Goal: Task Accomplishment & Management: Manage account settings

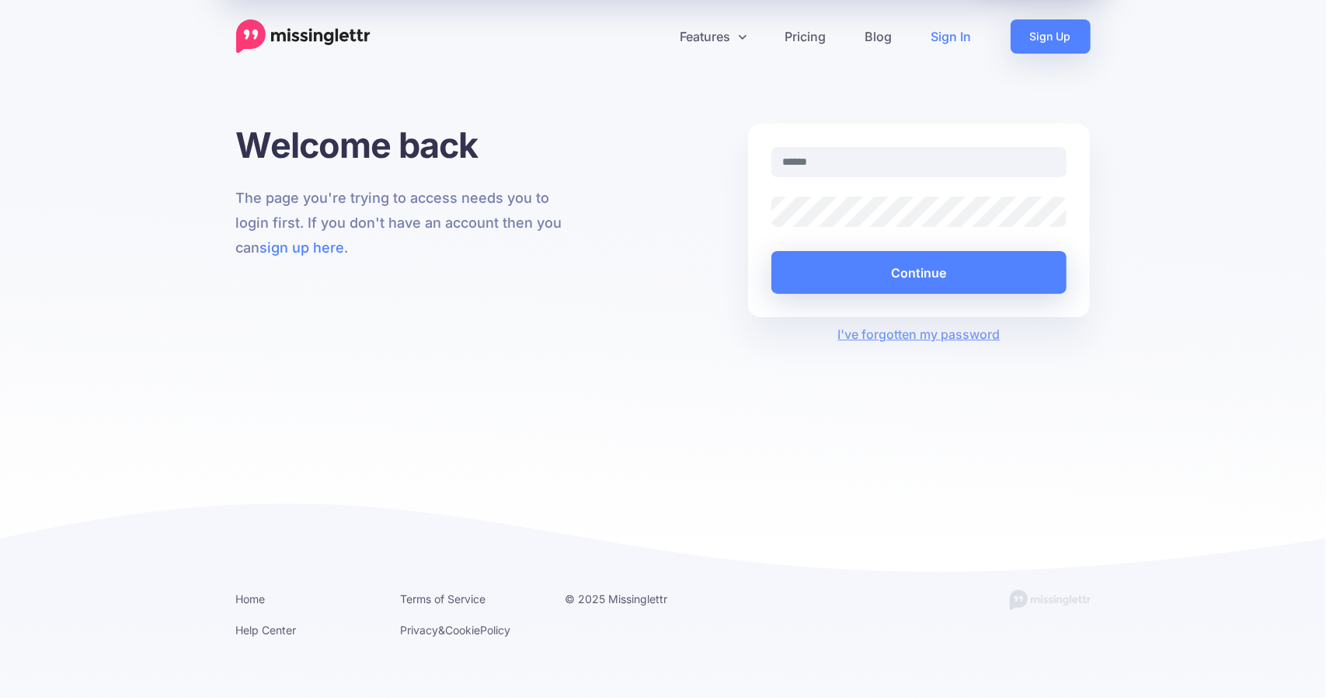
type input "**********"
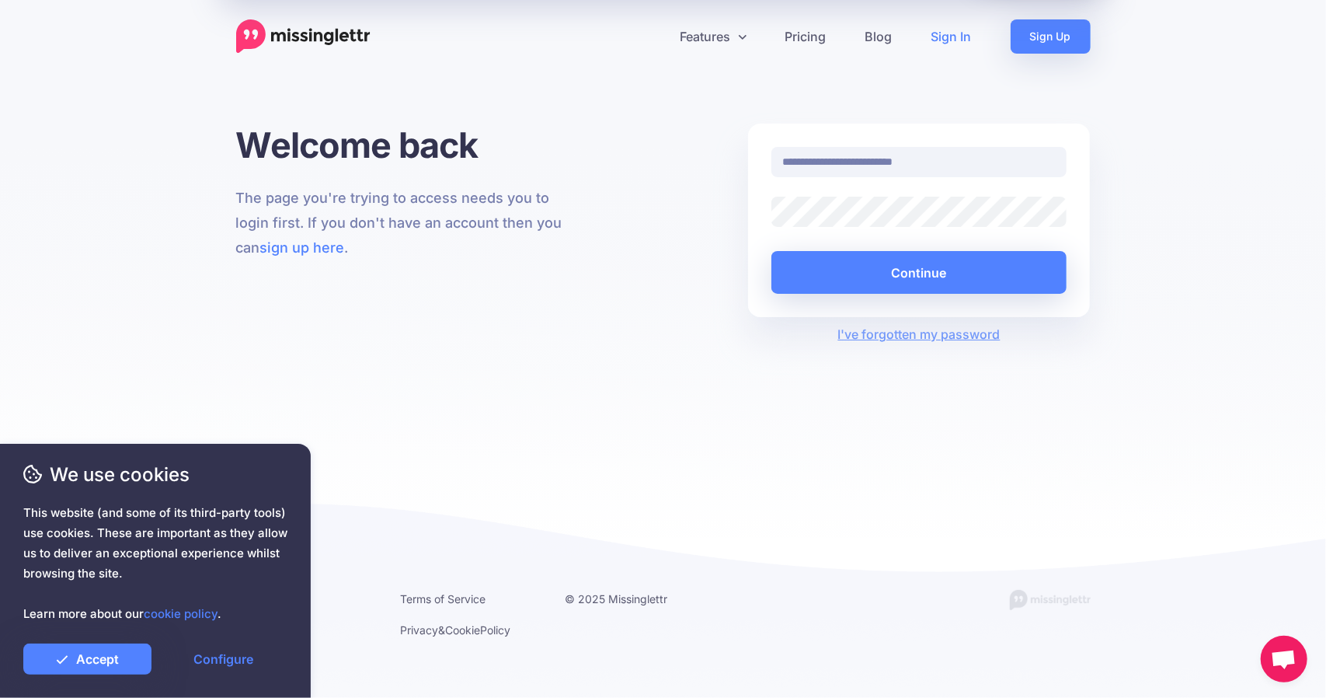
click at [771, 227] on div at bounding box center [771, 227] width 0 height 0
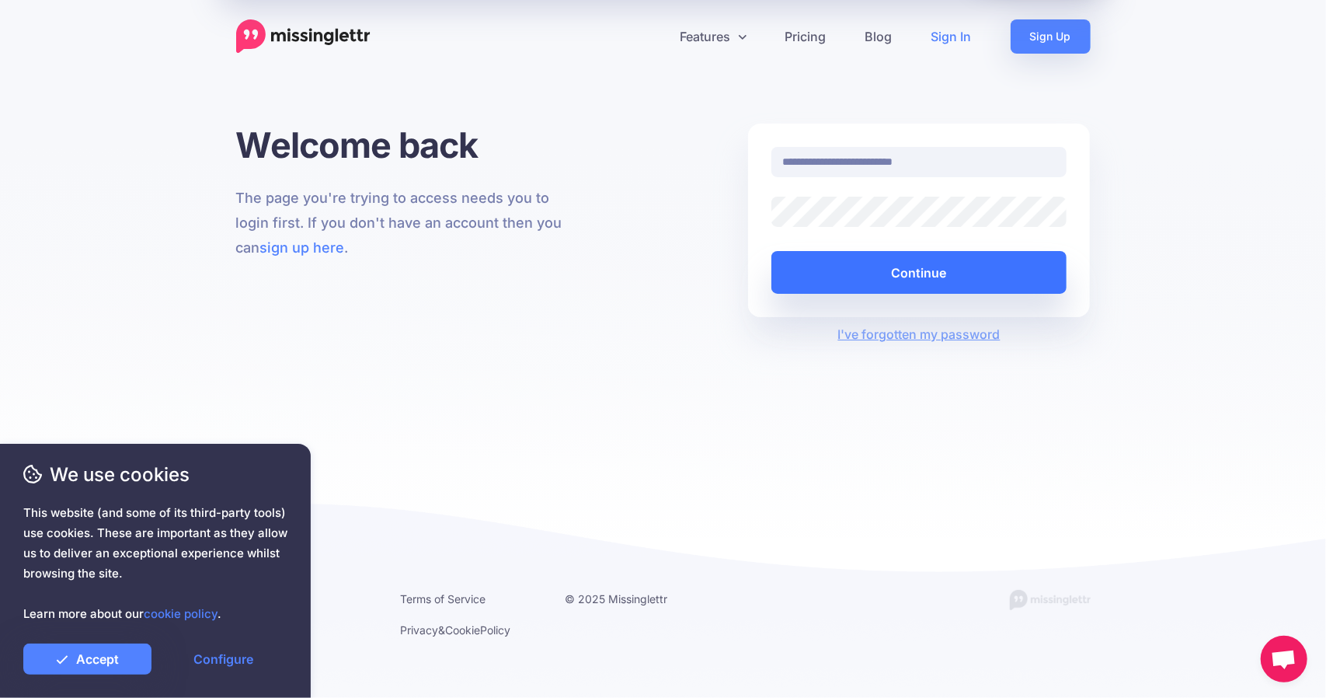
click at [903, 268] on button "Continue" at bounding box center [919, 272] width 296 height 43
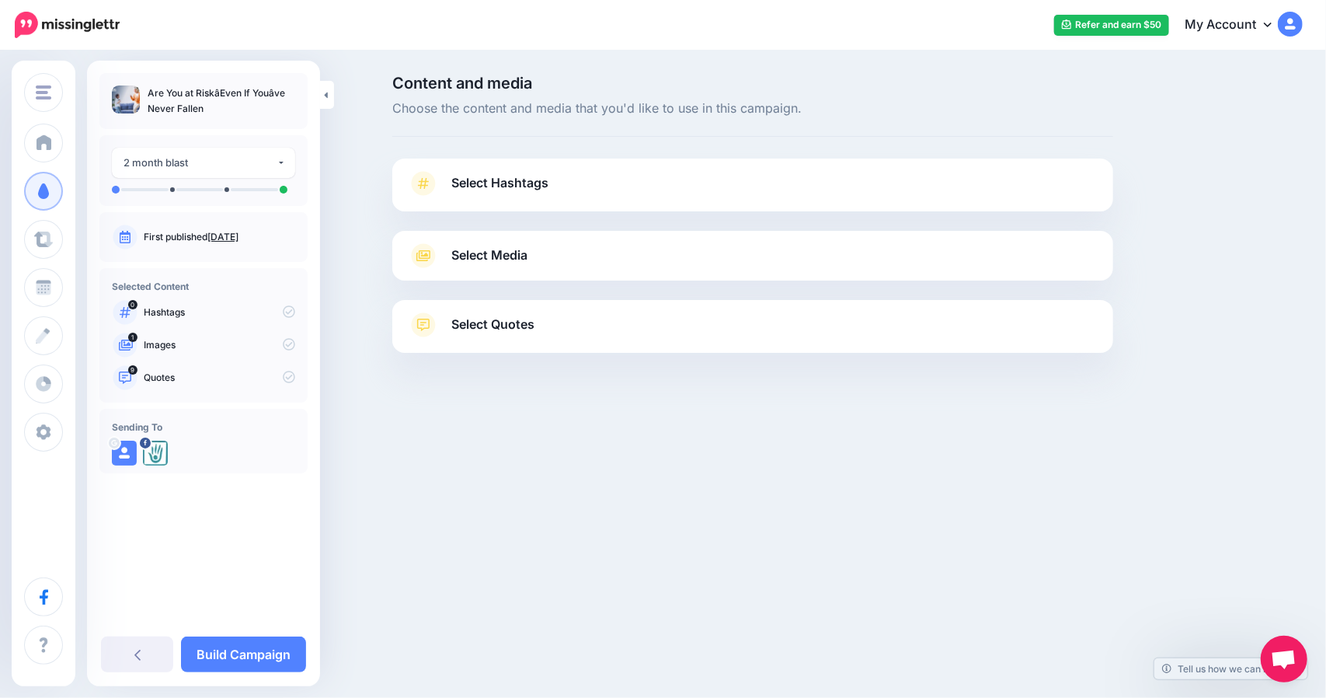
click at [485, 318] on span "Select Quotes" at bounding box center [492, 324] width 83 height 21
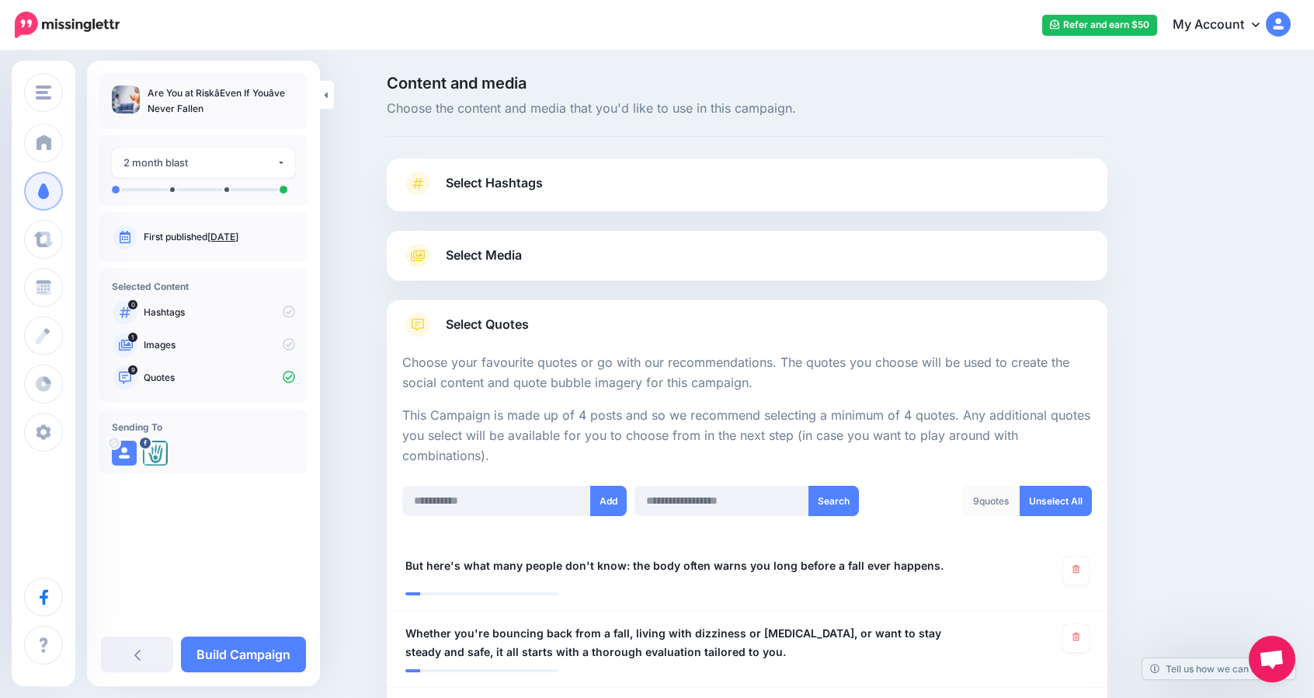
click at [485, 318] on span "Select Quotes" at bounding box center [487, 324] width 83 height 21
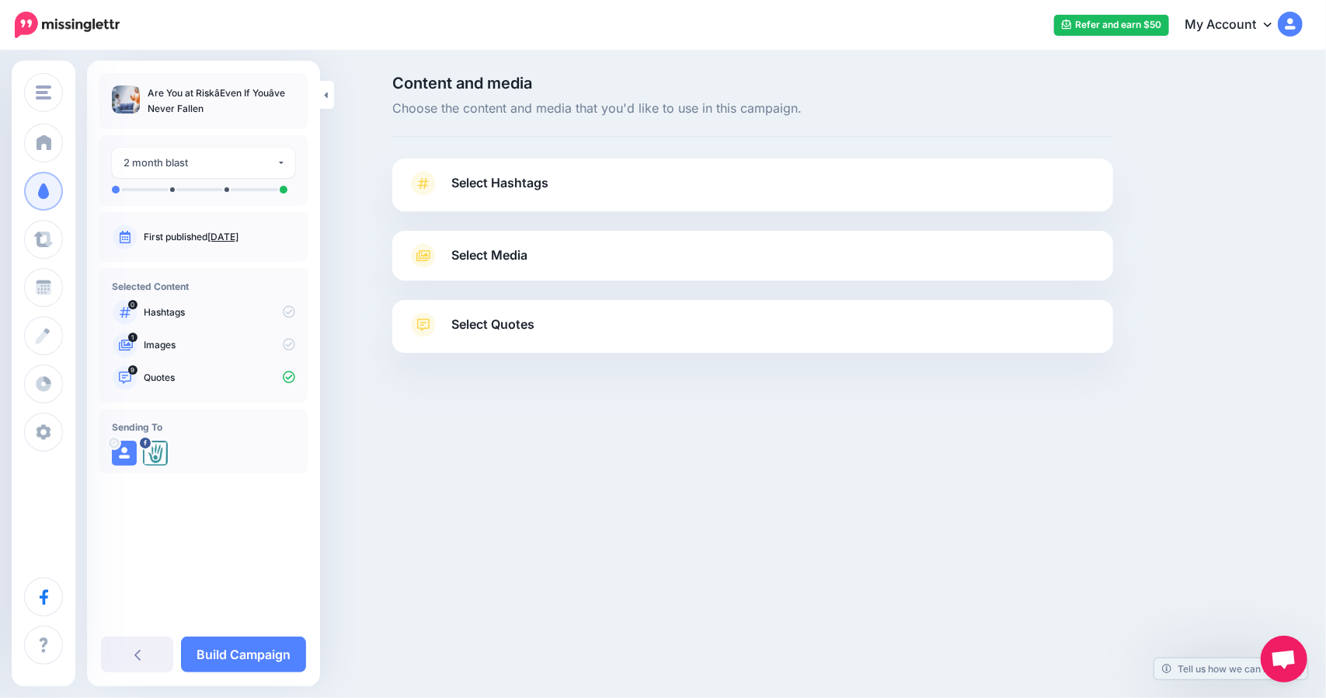
click at [488, 249] on span "Select Media" at bounding box center [489, 255] width 76 height 21
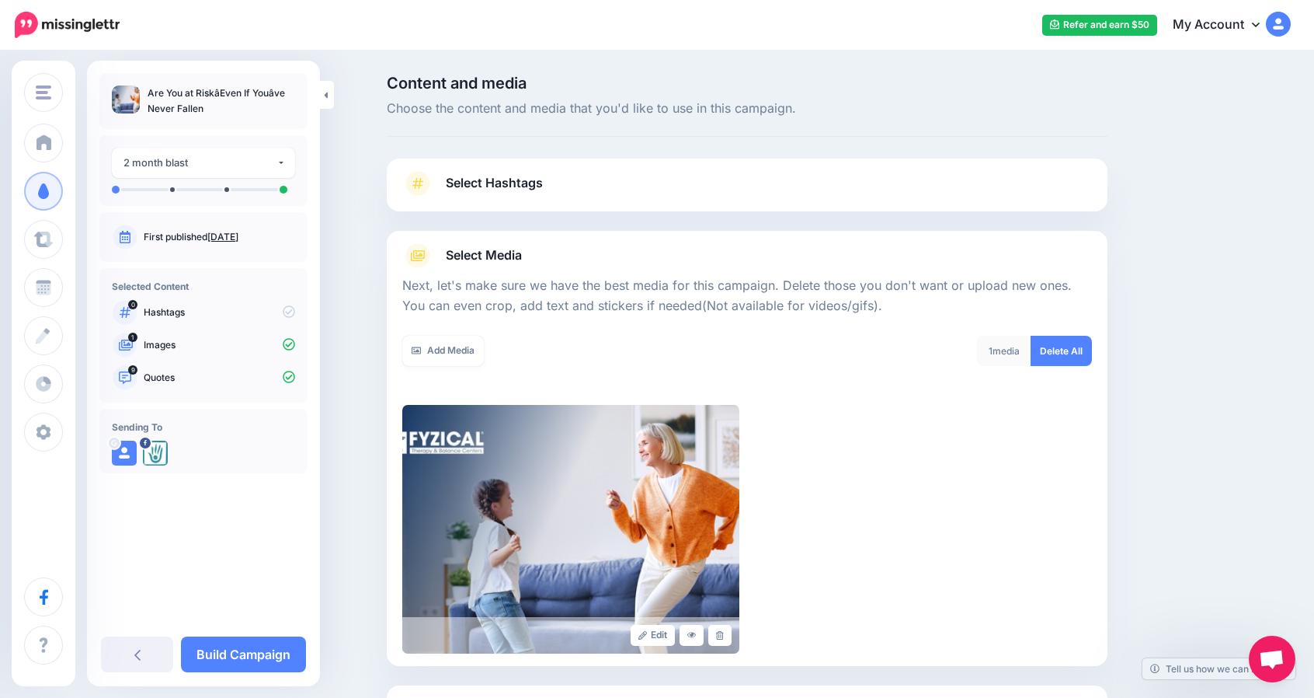
click at [488, 249] on span "Select Media" at bounding box center [484, 255] width 76 height 21
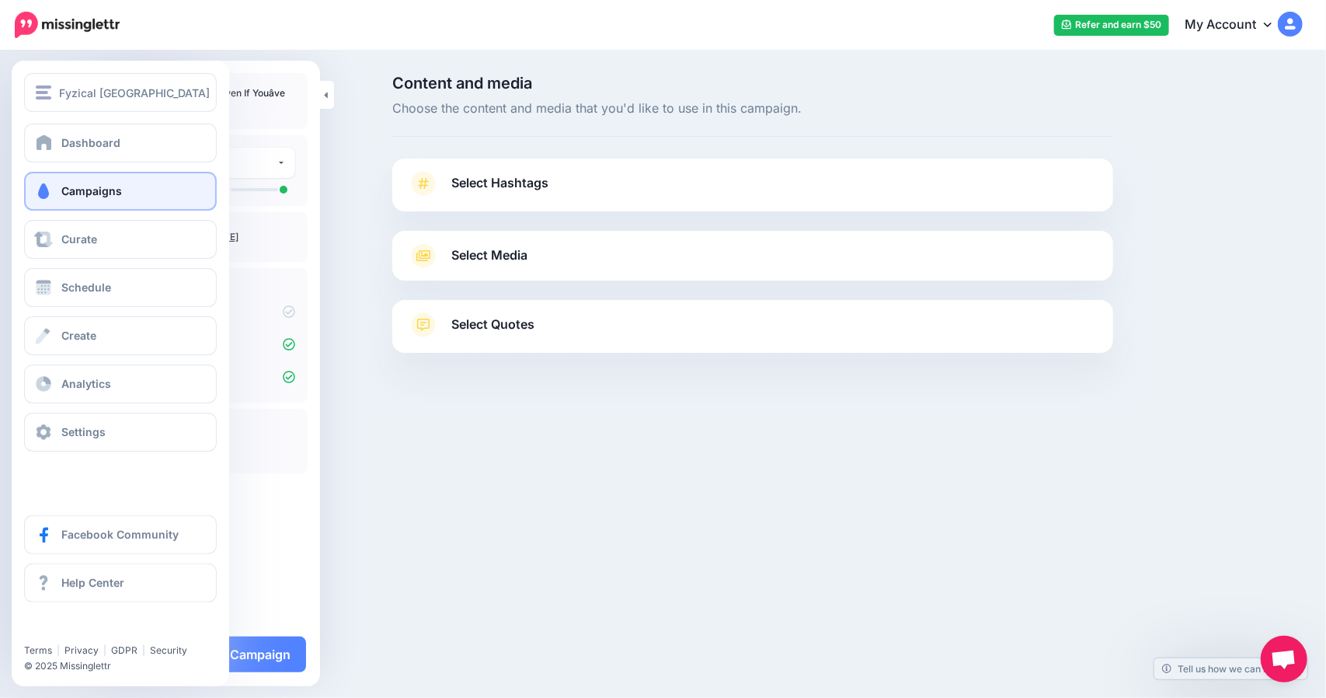
click at [78, 192] on span "Campaigns" at bounding box center [91, 190] width 61 height 13
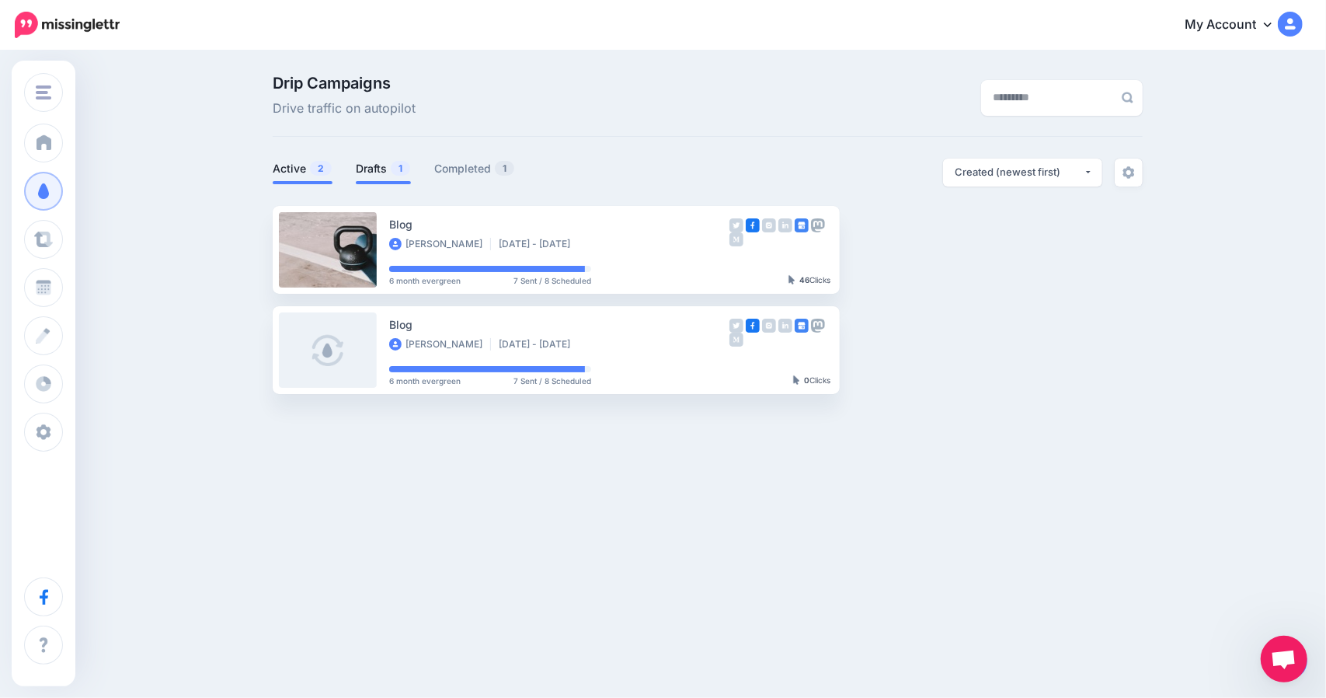
click at [372, 166] on link "Drafts 1" at bounding box center [383, 168] width 55 height 19
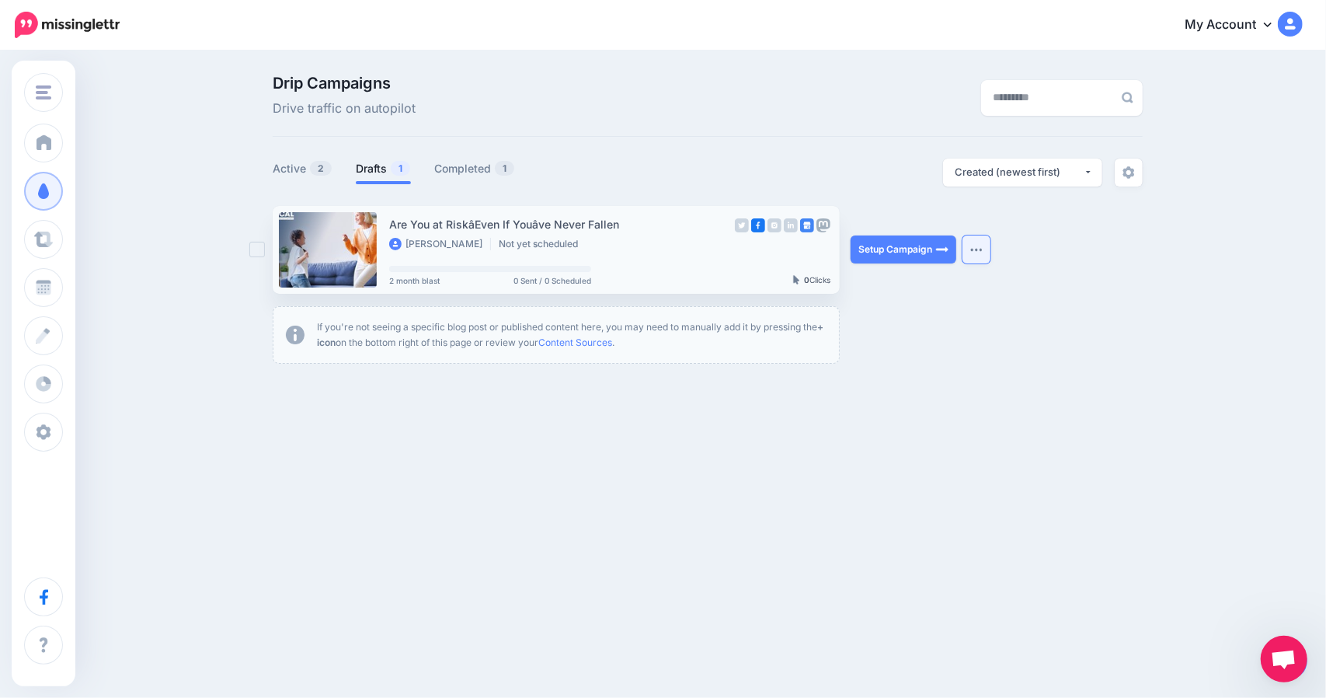
click at [977, 249] on img "button" at bounding box center [976, 249] width 12 height 5
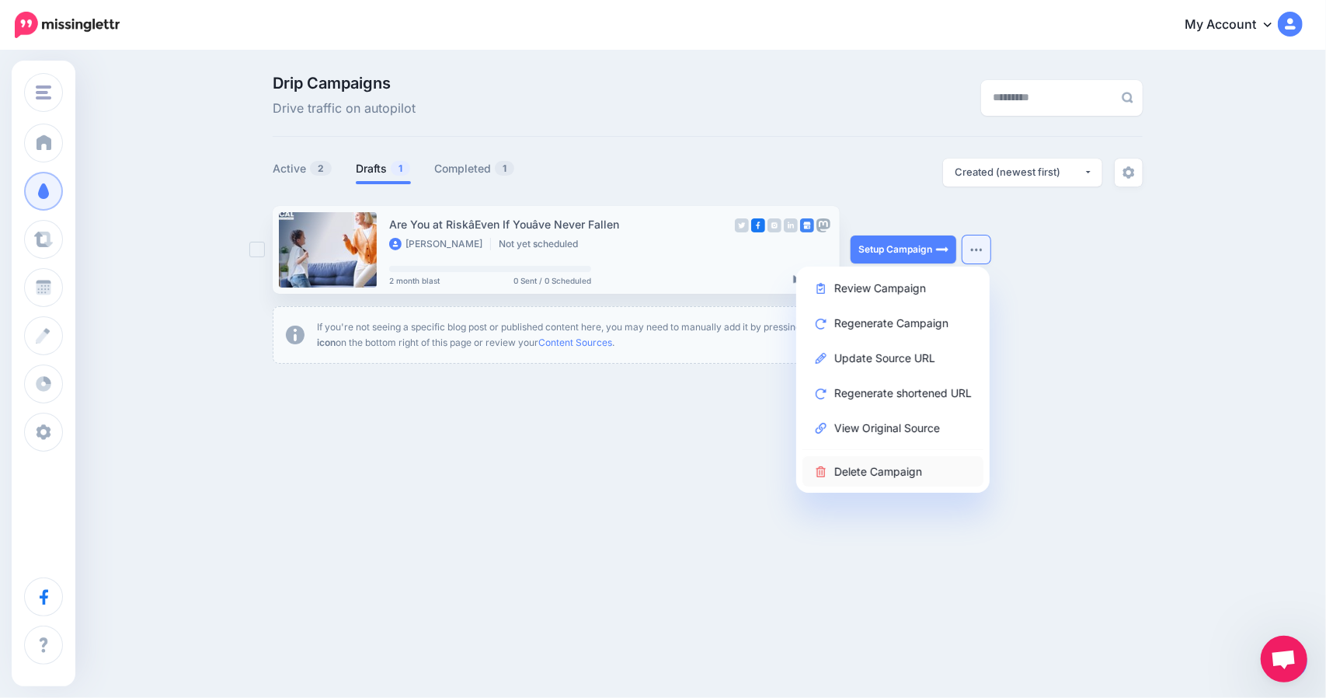
click at [886, 468] on link "Delete Campaign" at bounding box center [893, 471] width 181 height 30
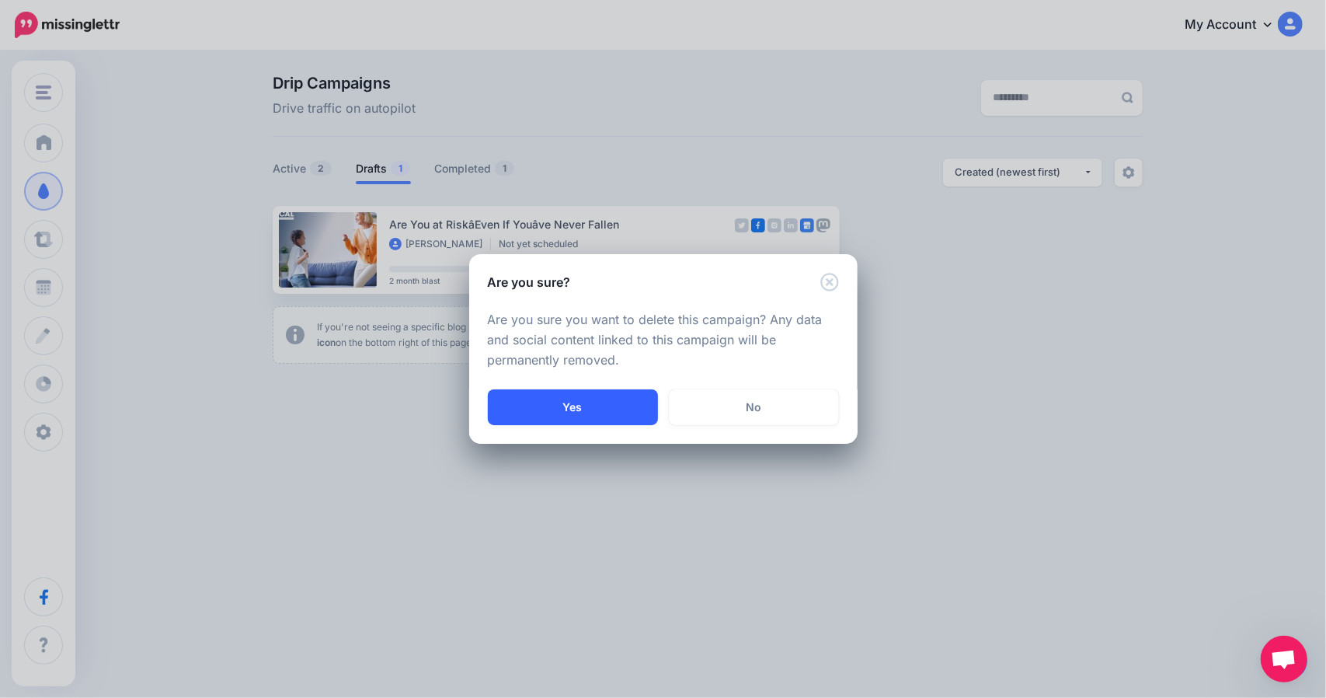
click at [583, 410] on button "Yes" at bounding box center [573, 407] width 170 height 36
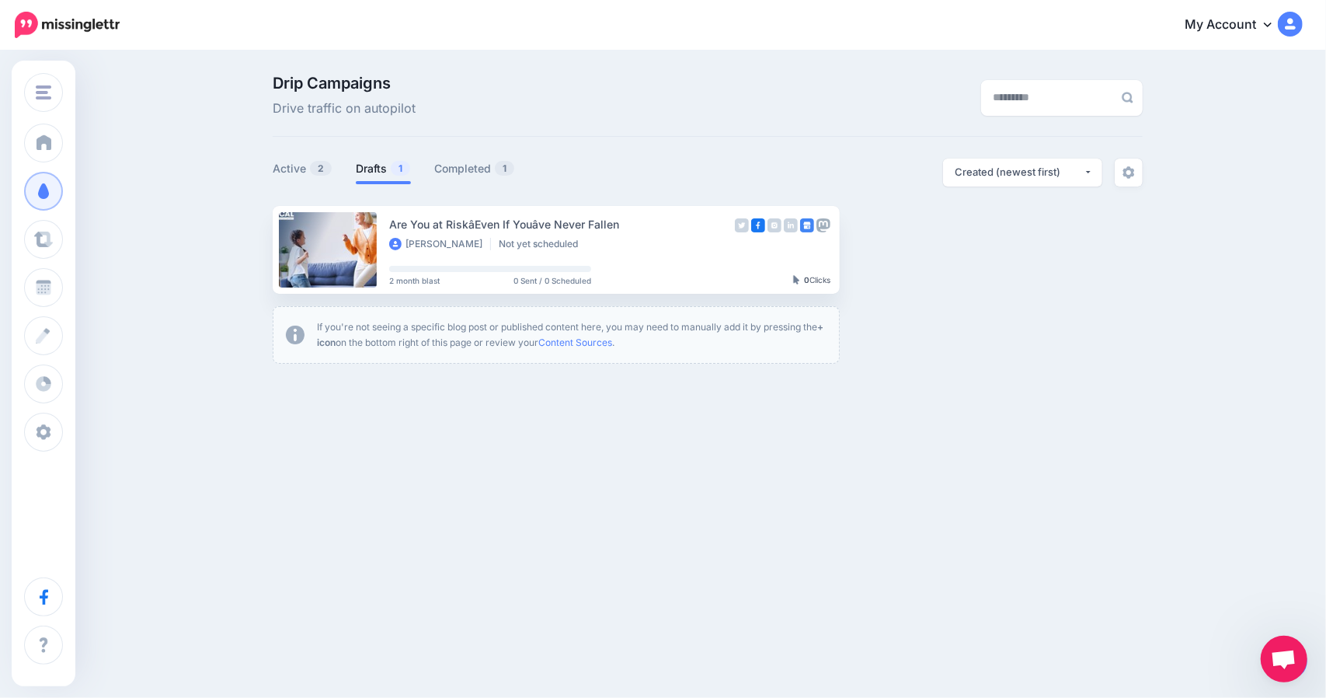
click at [1215, 21] on link "My Account" at bounding box center [1236, 25] width 134 height 38
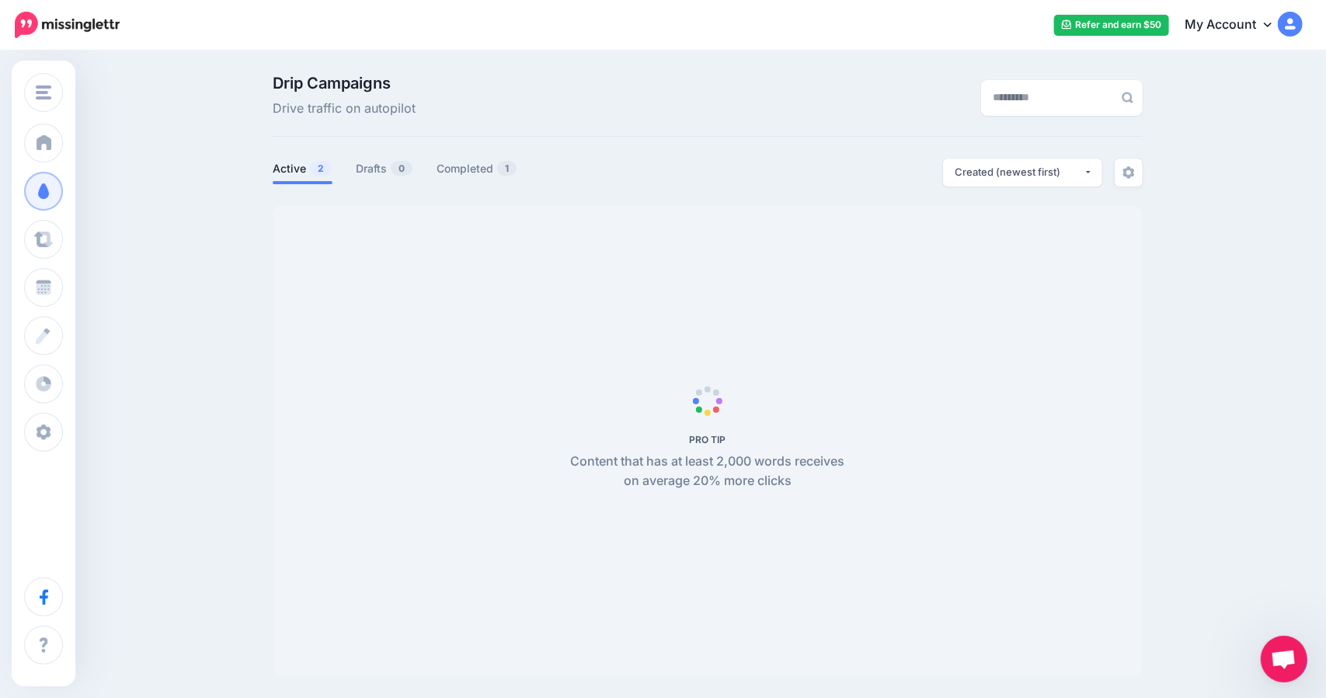
click at [1213, 26] on link "My Account" at bounding box center [1236, 25] width 134 height 38
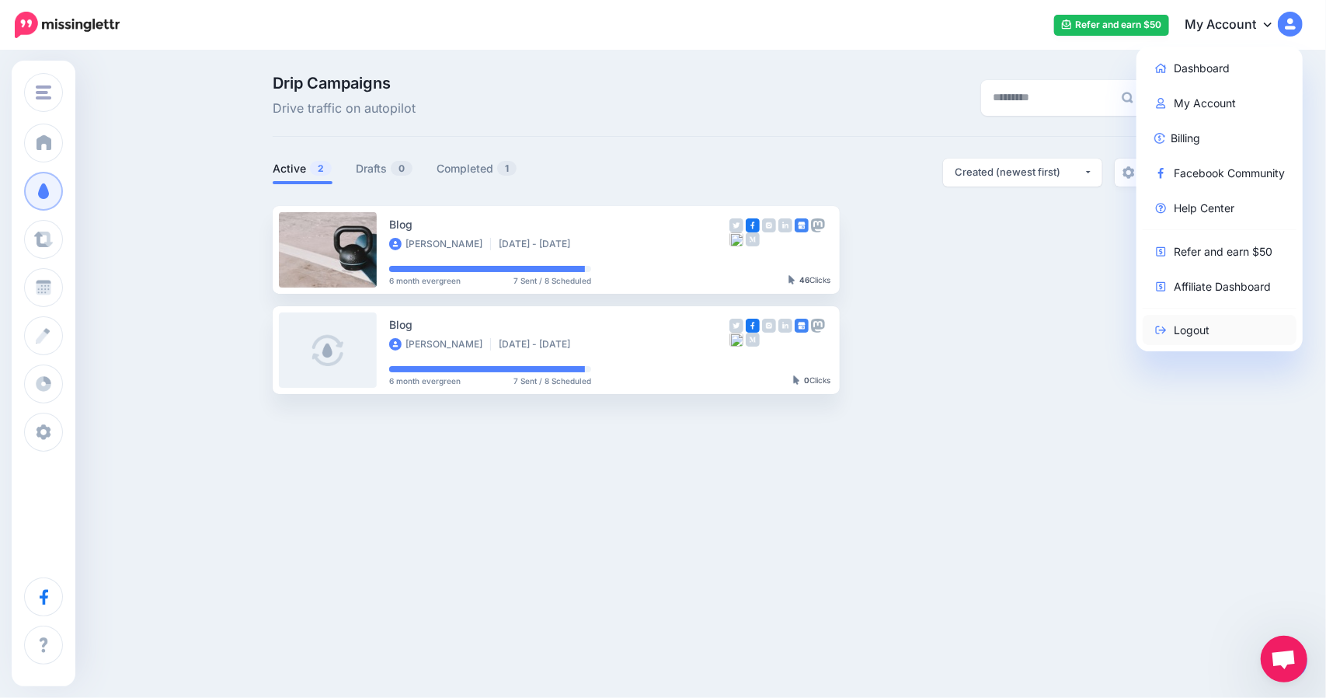
click at [1170, 326] on link "Logout" at bounding box center [1220, 330] width 155 height 30
